Goal: Task Accomplishment & Management: Manage account settings

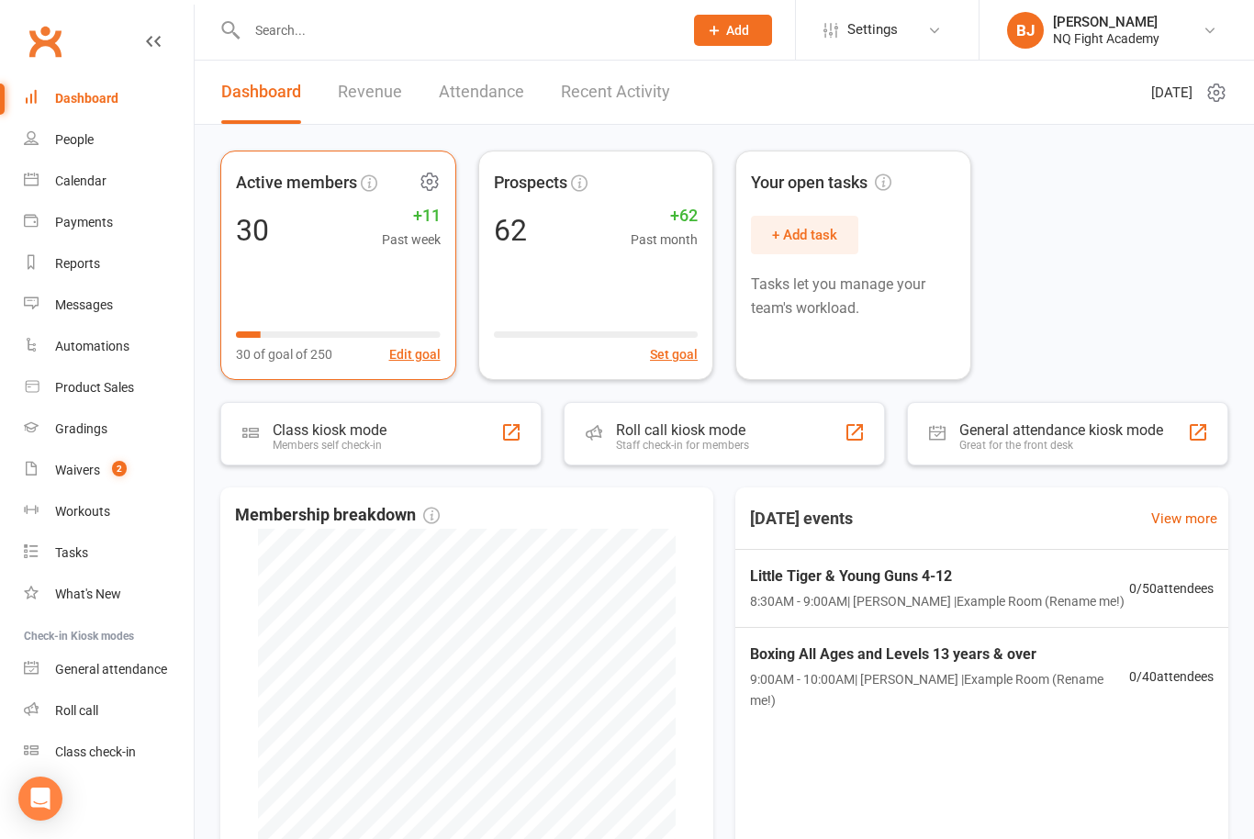
click at [337, 296] on div "Active members 30 +11 Past week 30 of goal of 250 Edit goal" at bounding box center [338, 265] width 236 height 229
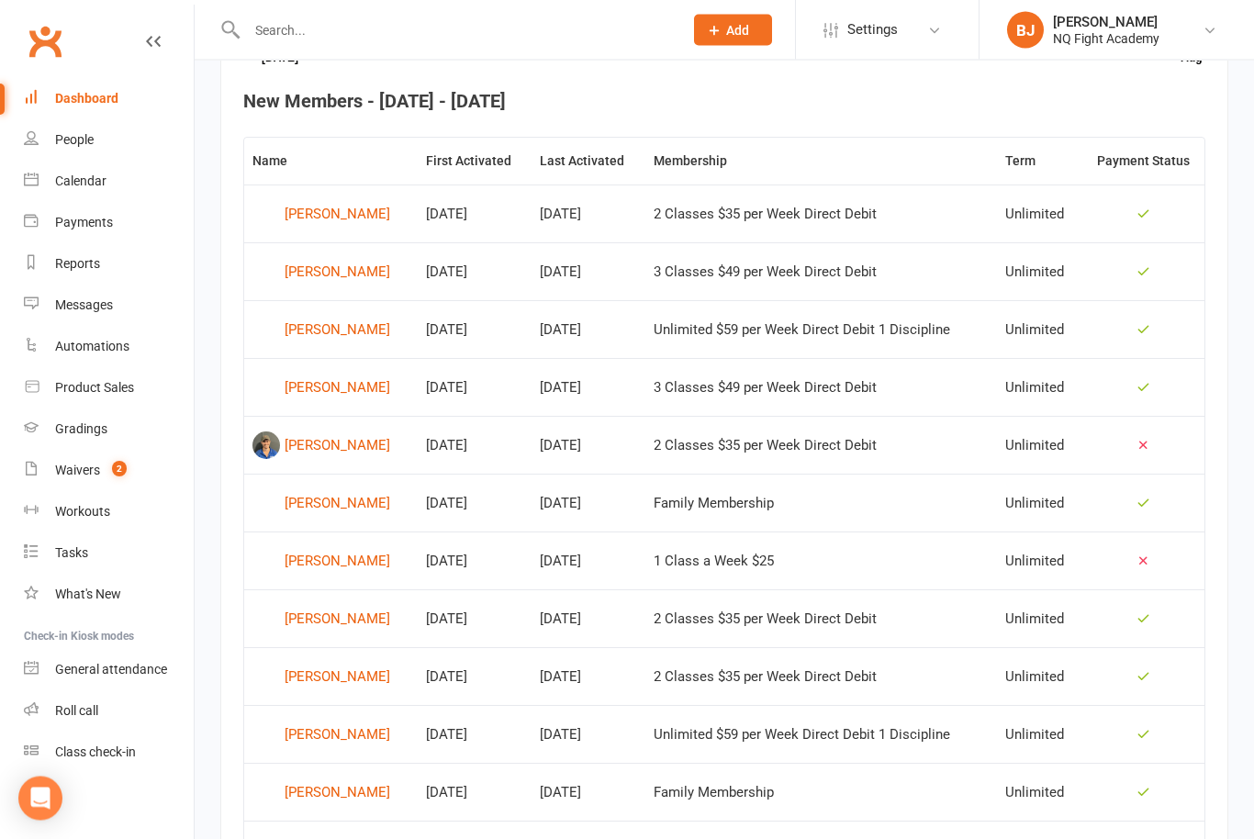
scroll to position [691, 0]
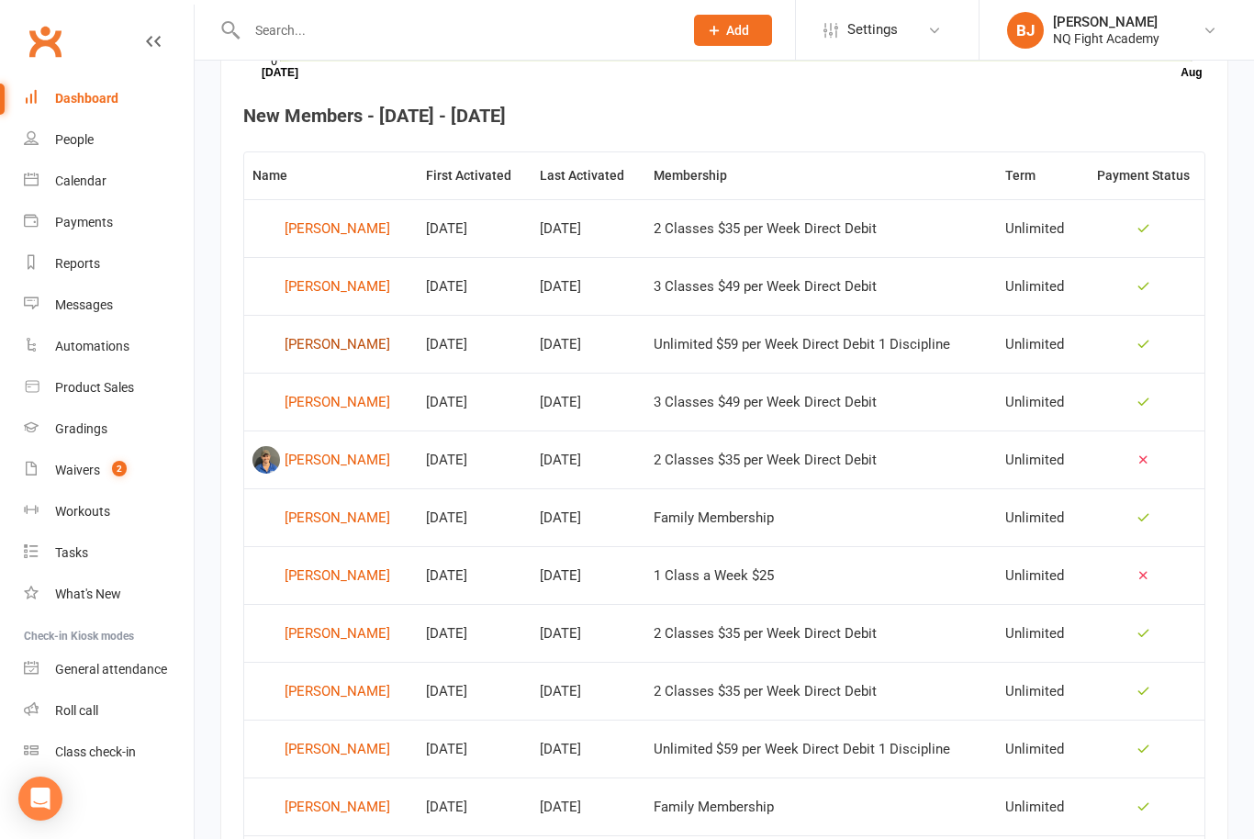
click at [329, 341] on div "[PERSON_NAME]" at bounding box center [337, 344] width 106 height 28
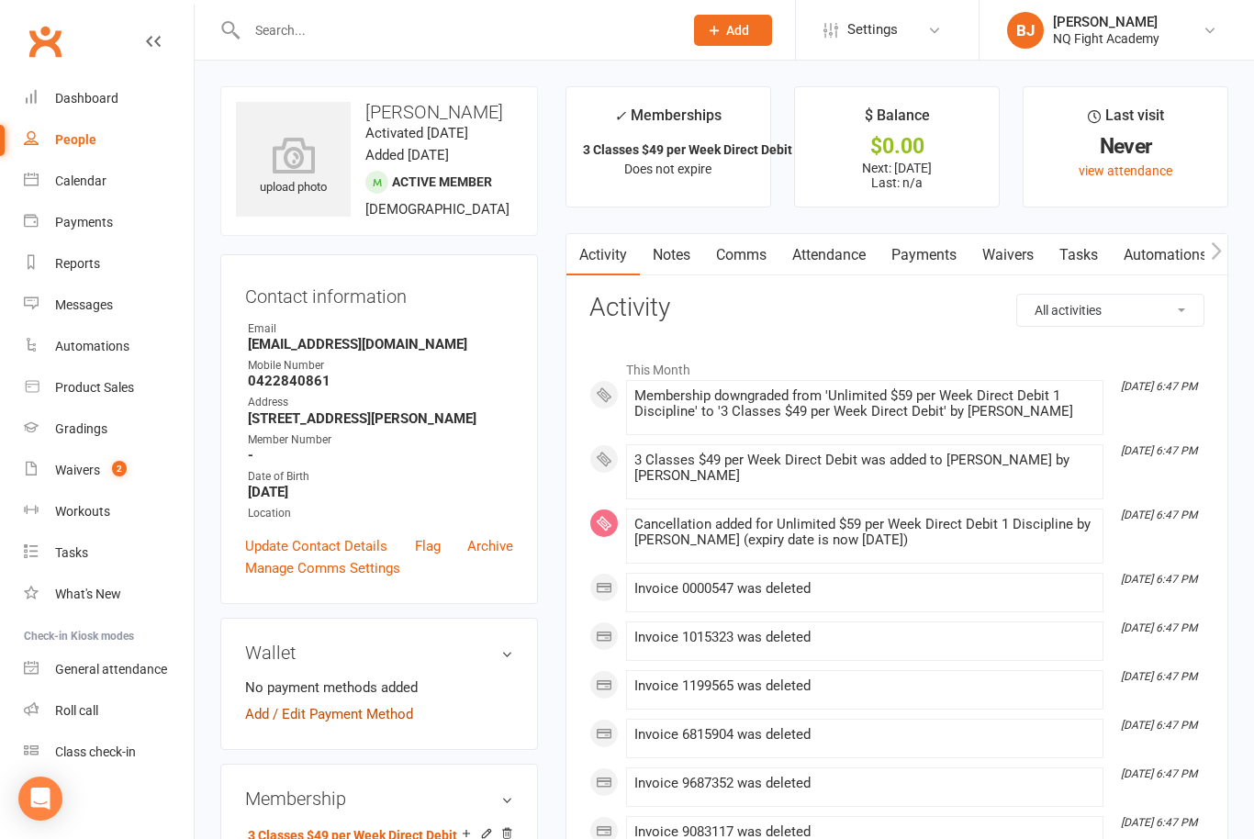
click at [382, 725] on link "Add / Edit Payment Method" at bounding box center [329, 714] width 168 height 22
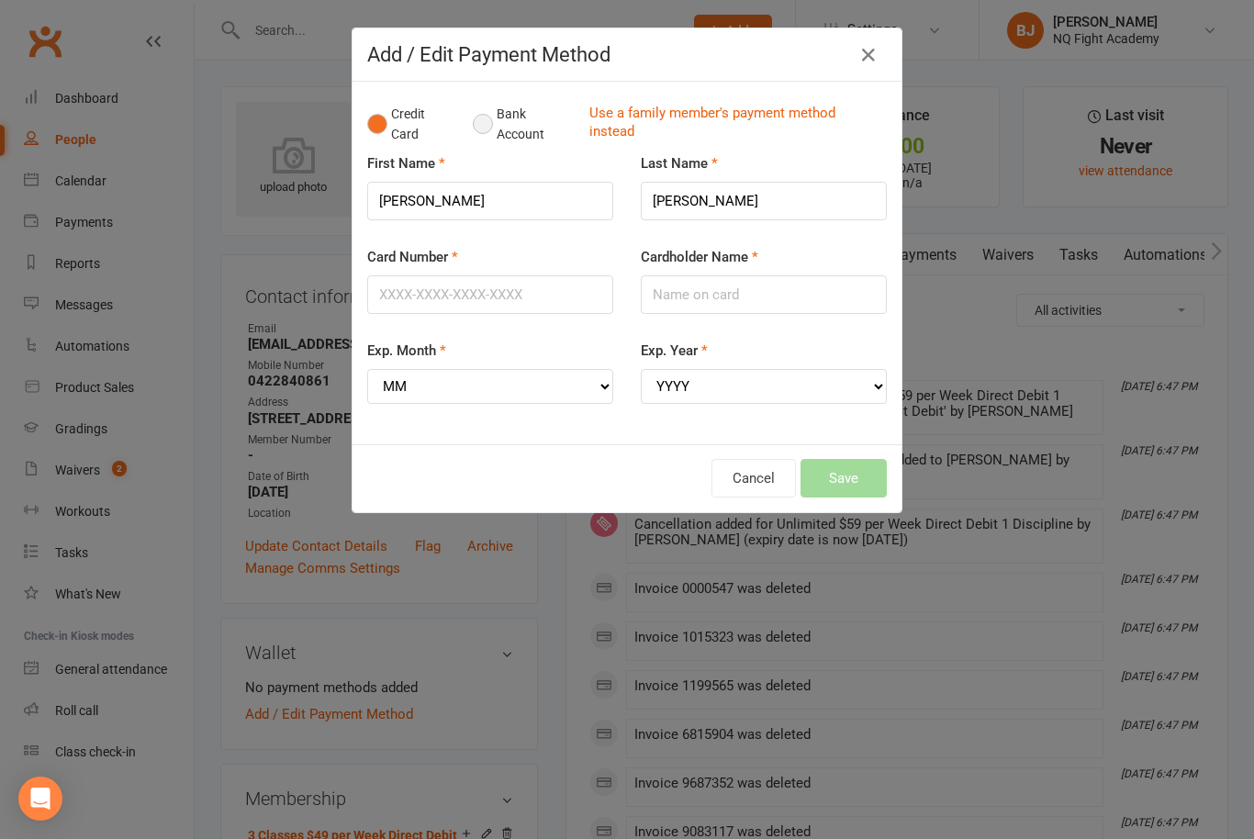
click at [493, 122] on button "Bank Account" at bounding box center [524, 124] width 102 height 56
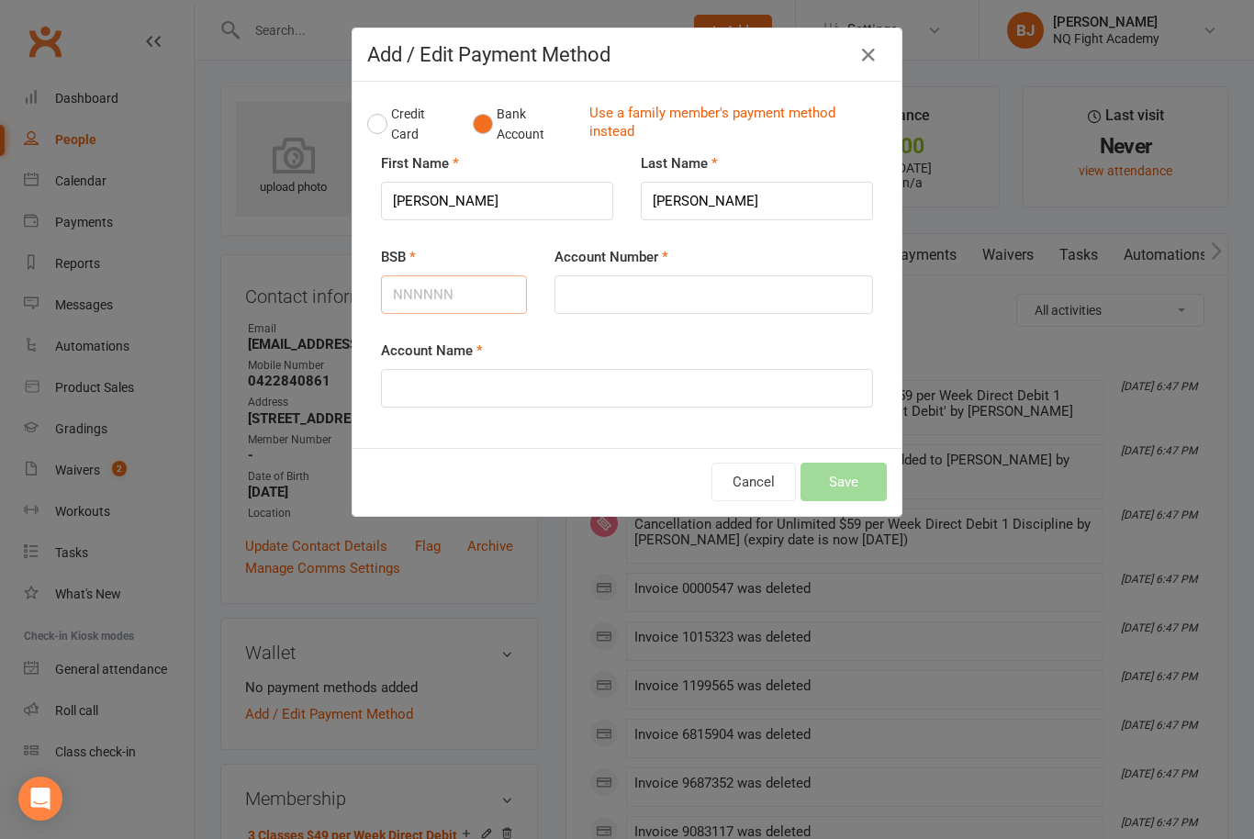
click at [476, 280] on input "BSB" at bounding box center [454, 294] width 146 height 39
type input "062014"
click at [604, 301] on input "Account Number" at bounding box center [713, 294] width 318 height 39
type input "10842447"
click at [580, 384] on input "Account Name" at bounding box center [627, 388] width 492 height 39
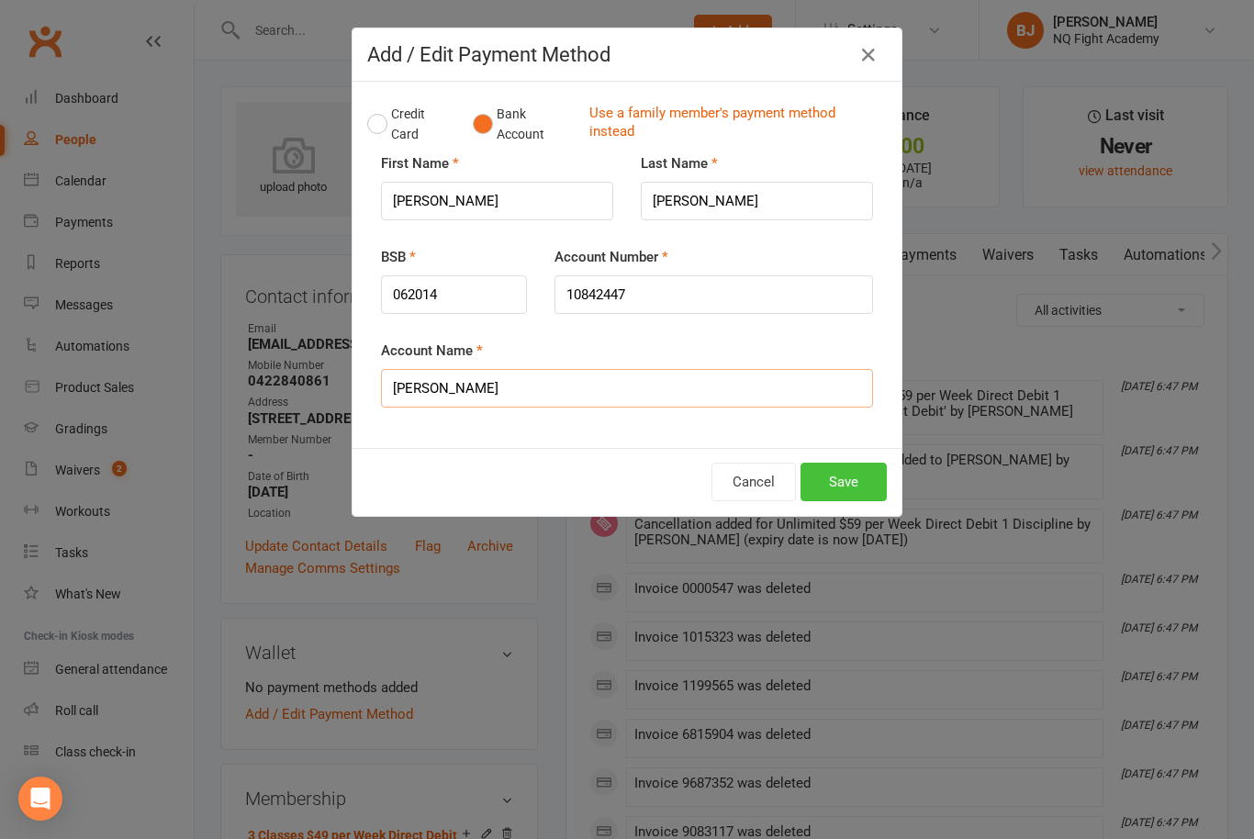
type input "[PERSON_NAME]"
click at [870, 482] on button "Save" at bounding box center [843, 482] width 86 height 39
